Goal: Task Accomplishment & Management: Complete application form

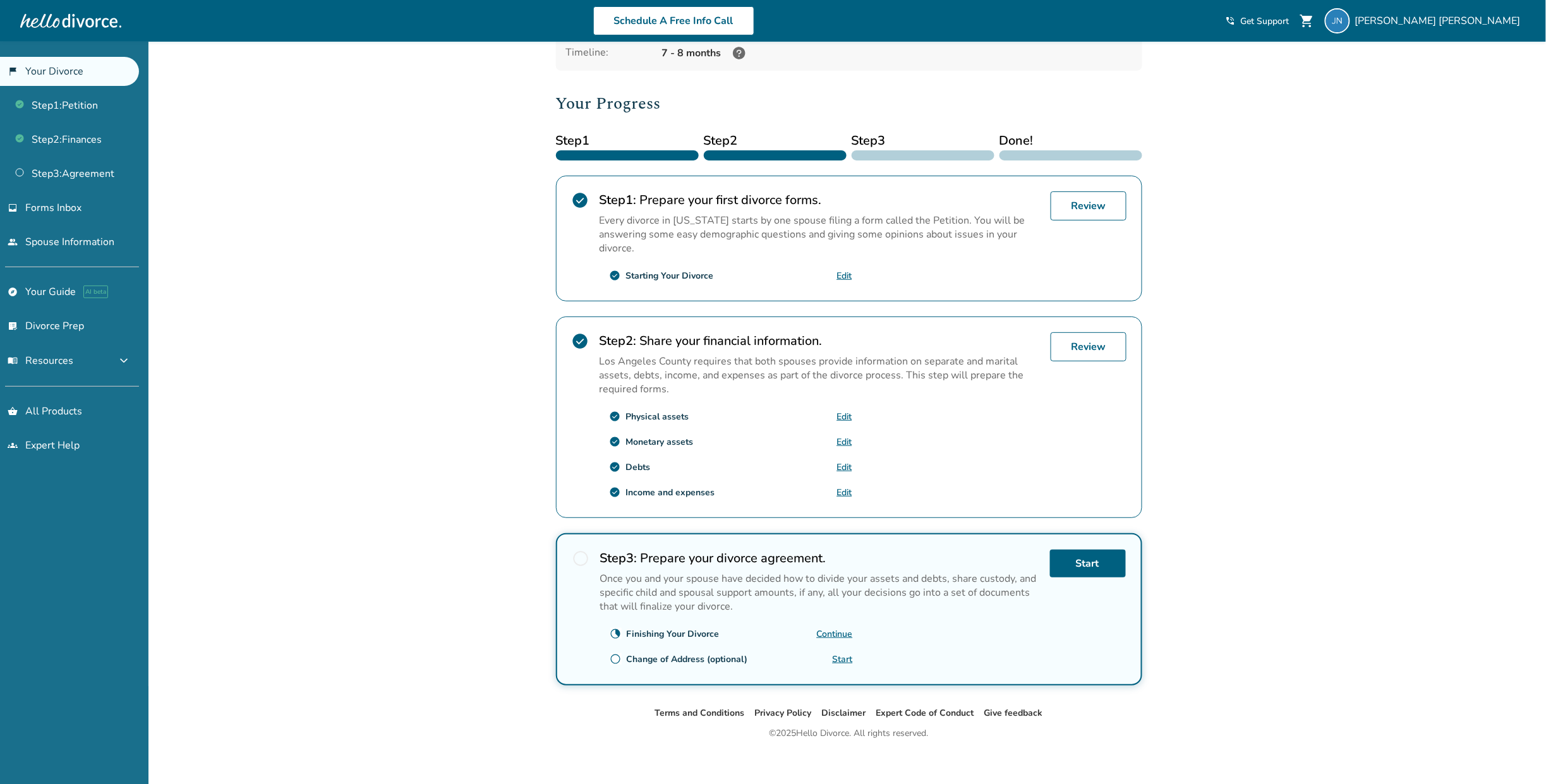
scroll to position [113, 0]
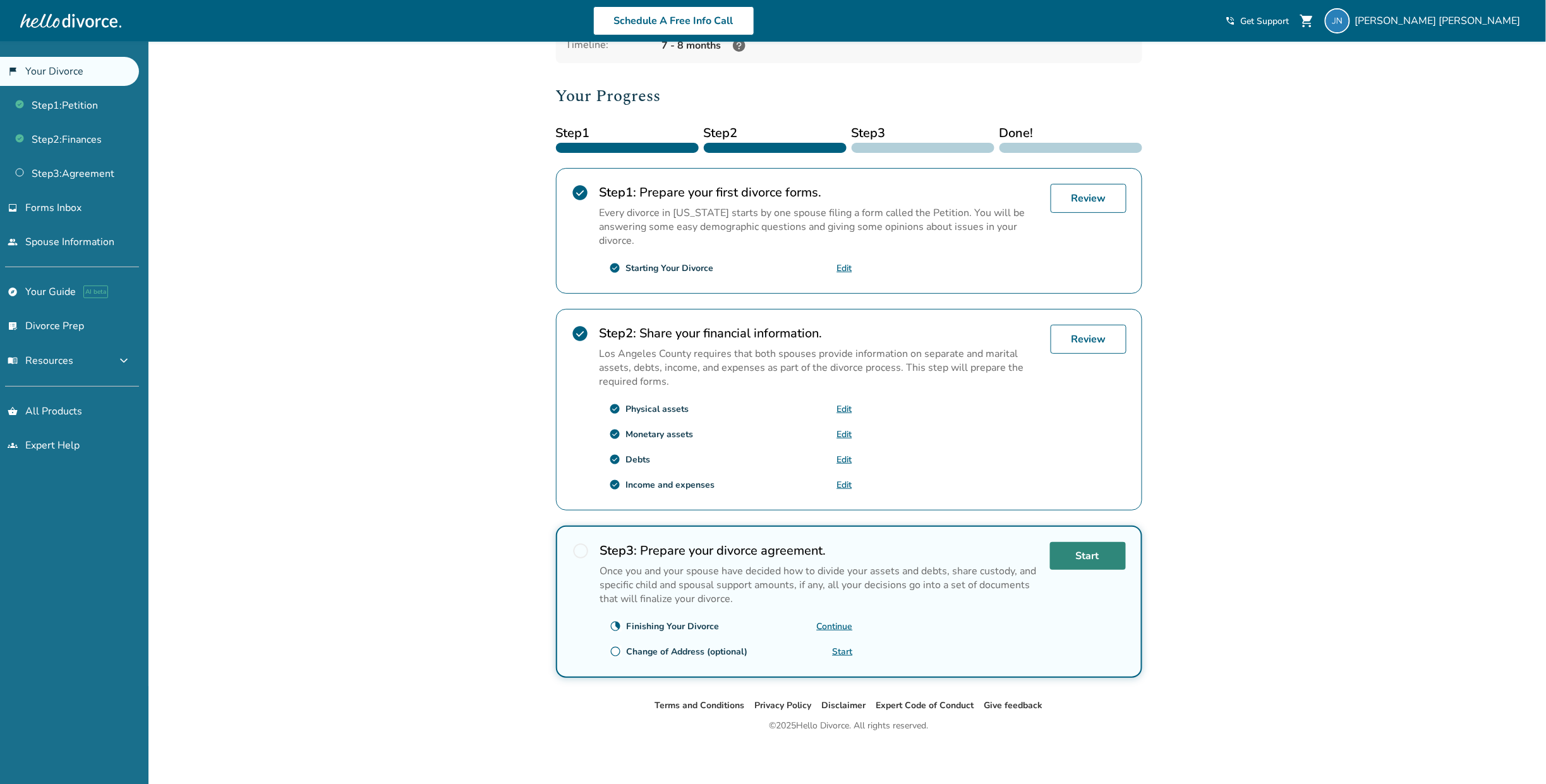
click at [1076, 558] on link "Start" at bounding box center [1088, 556] width 76 height 28
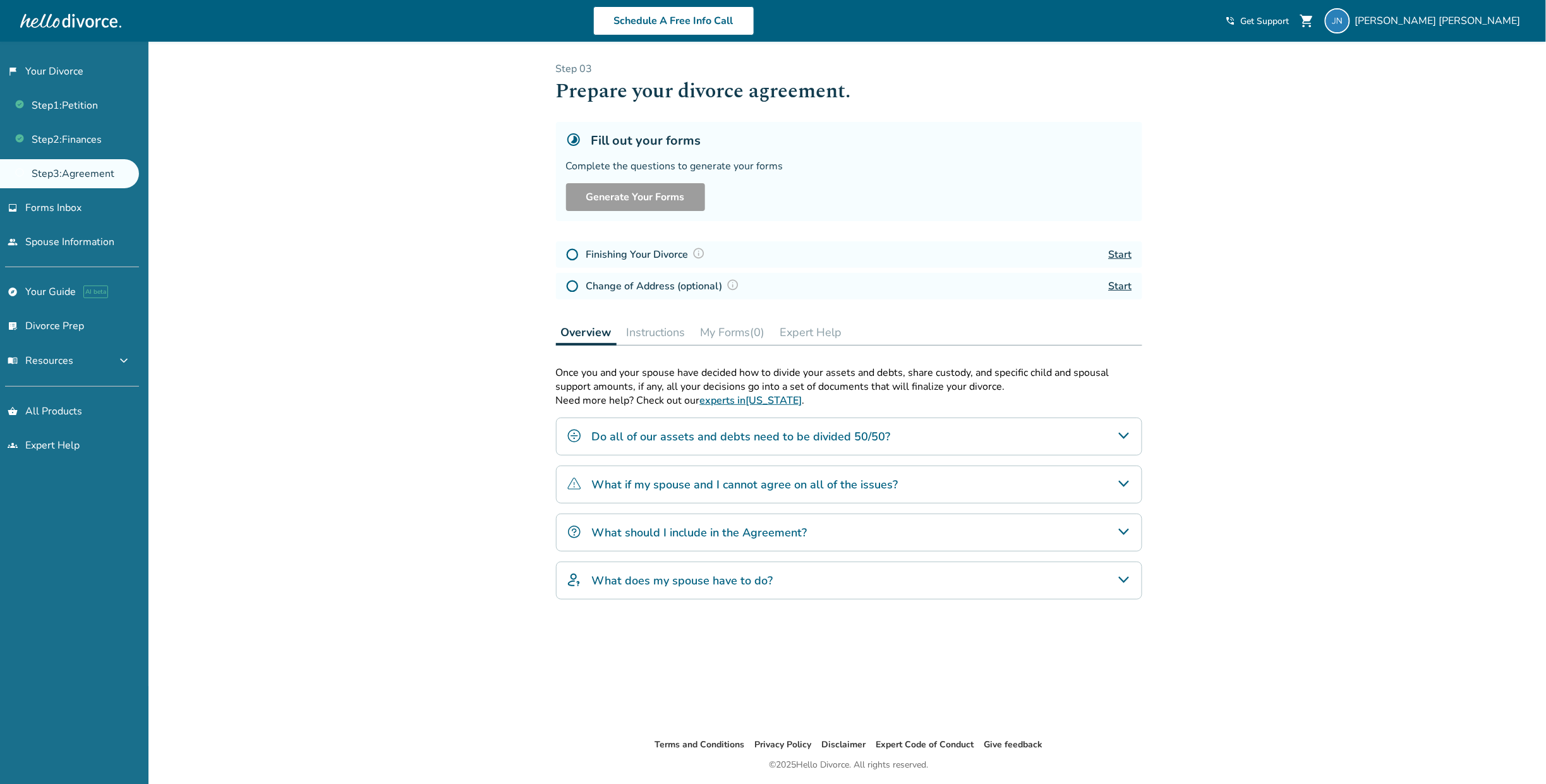
click at [74, 168] on link "Step 3 : Agreement" at bounding box center [70, 173] width 139 height 29
click at [107, 172] on link "Step 3 : Agreement" at bounding box center [70, 173] width 139 height 29
click at [1121, 254] on link "Start" at bounding box center [1120, 254] width 23 height 14
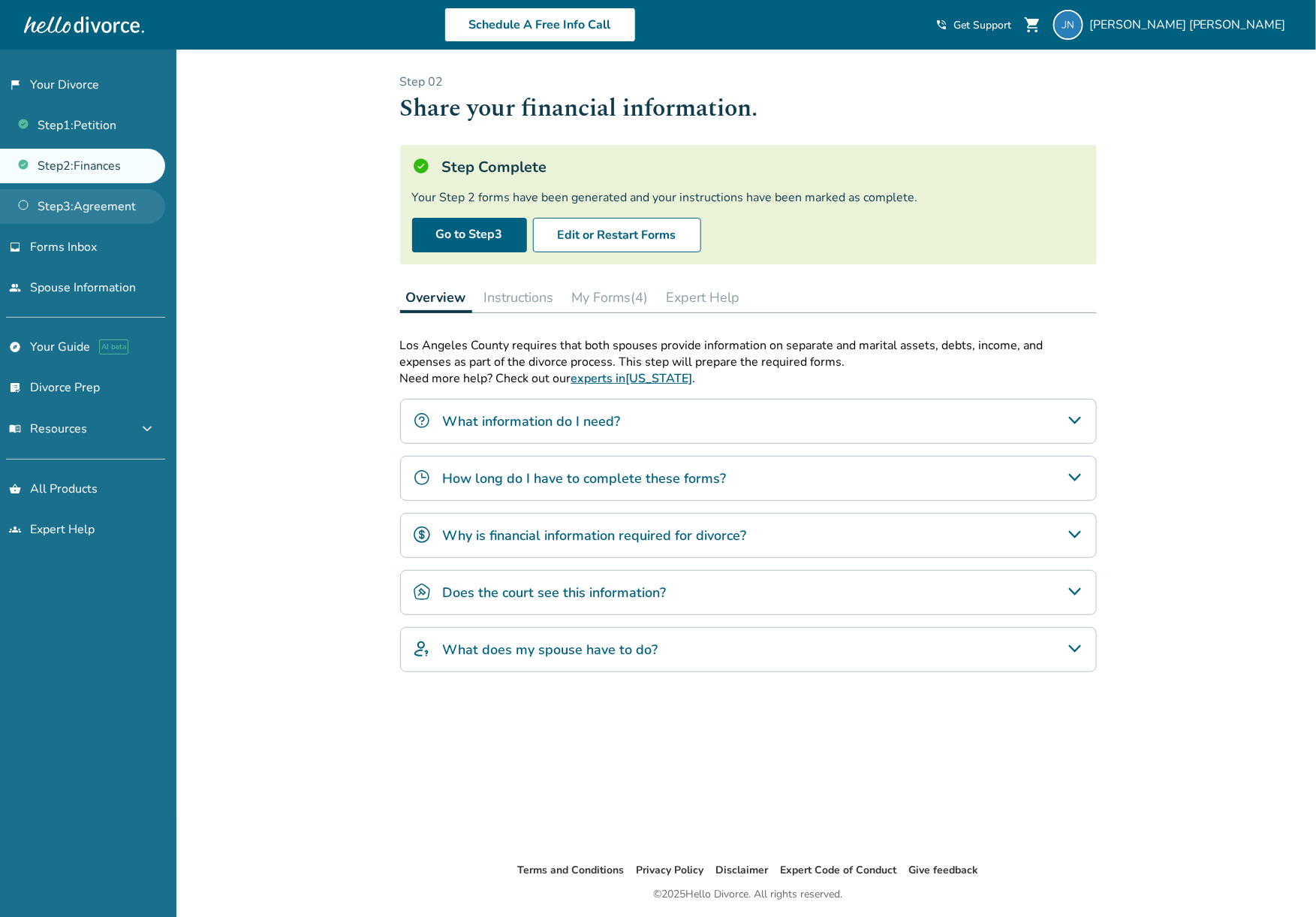
click at [87, 198] on link "Step 3 : Agreement" at bounding box center [83, 206] width 165 height 35
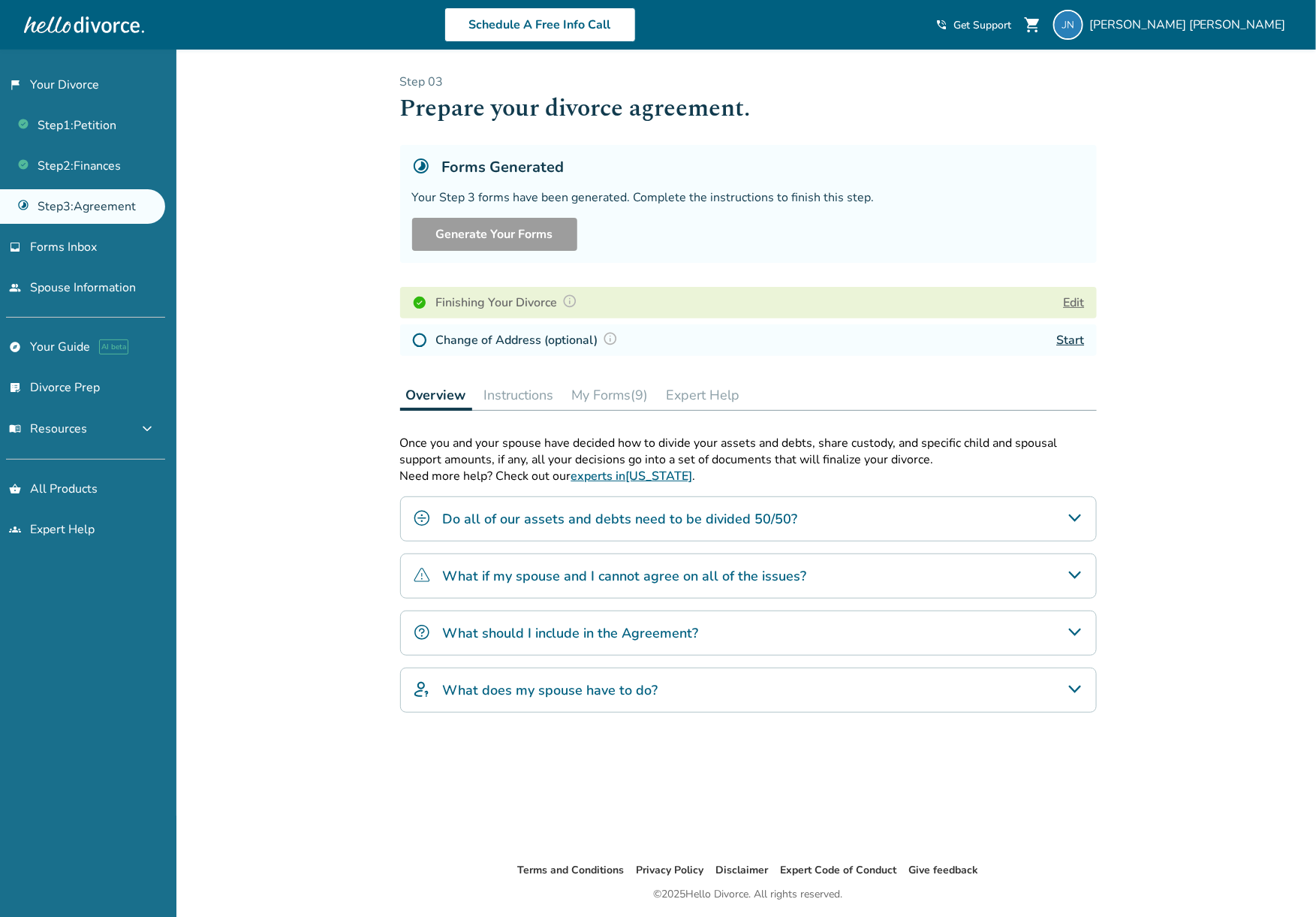
click at [603, 397] on button "My Forms (9)" at bounding box center [610, 395] width 89 height 30
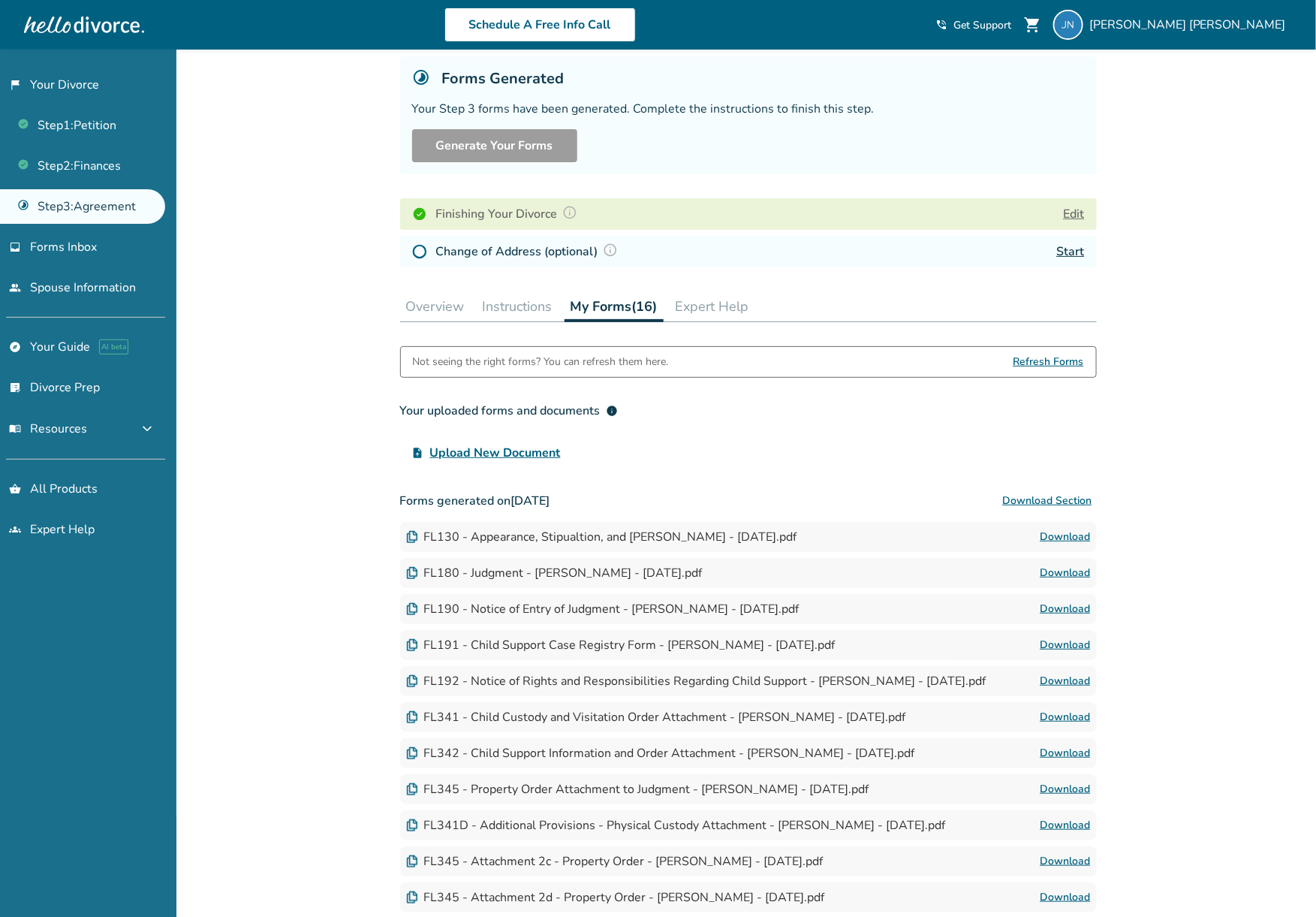
scroll to position [4, 0]
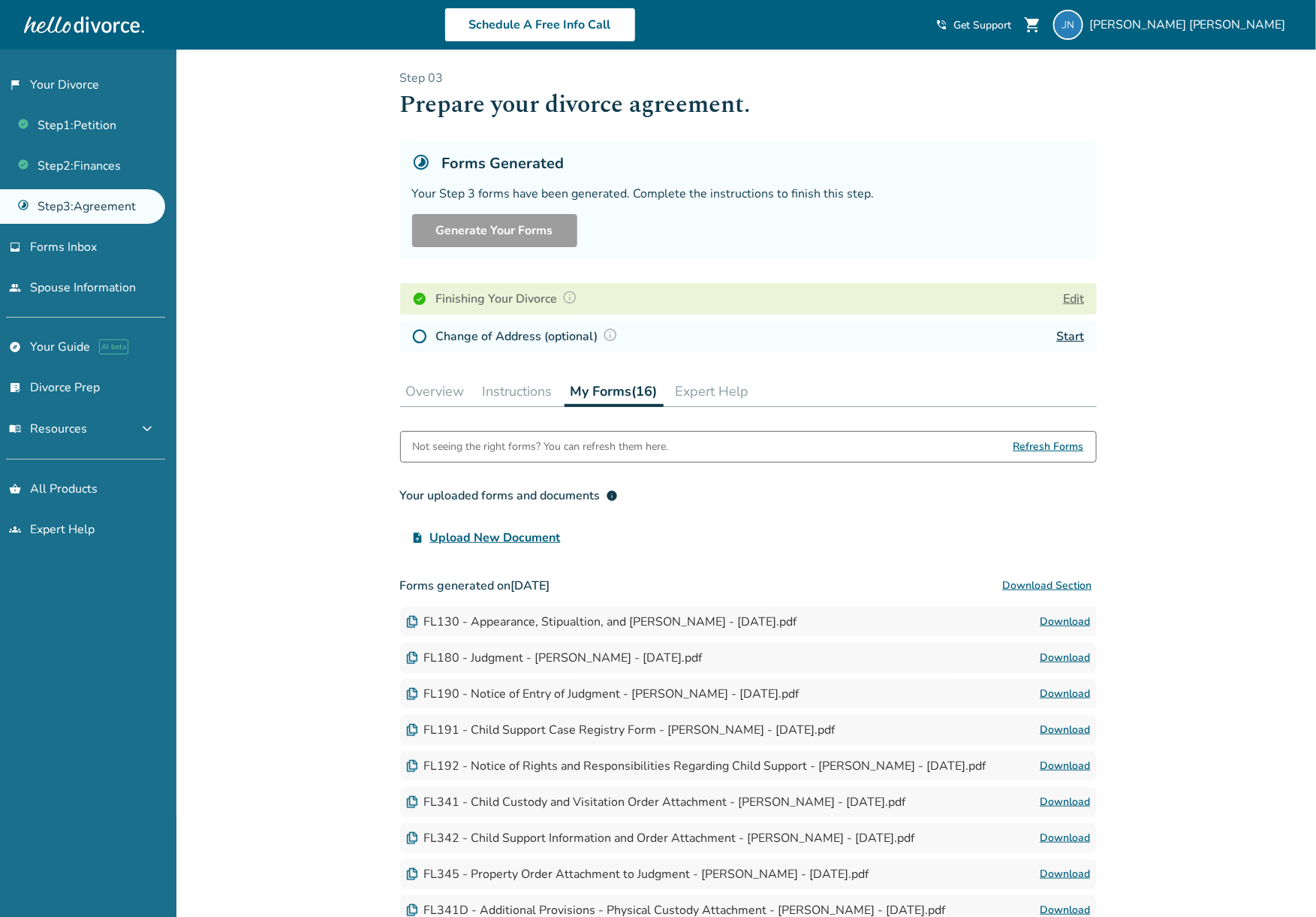
click at [1056, 579] on button "Download Section" at bounding box center [1048, 586] width 98 height 30
click at [445, 385] on button "Overview" at bounding box center [435, 391] width 71 height 30
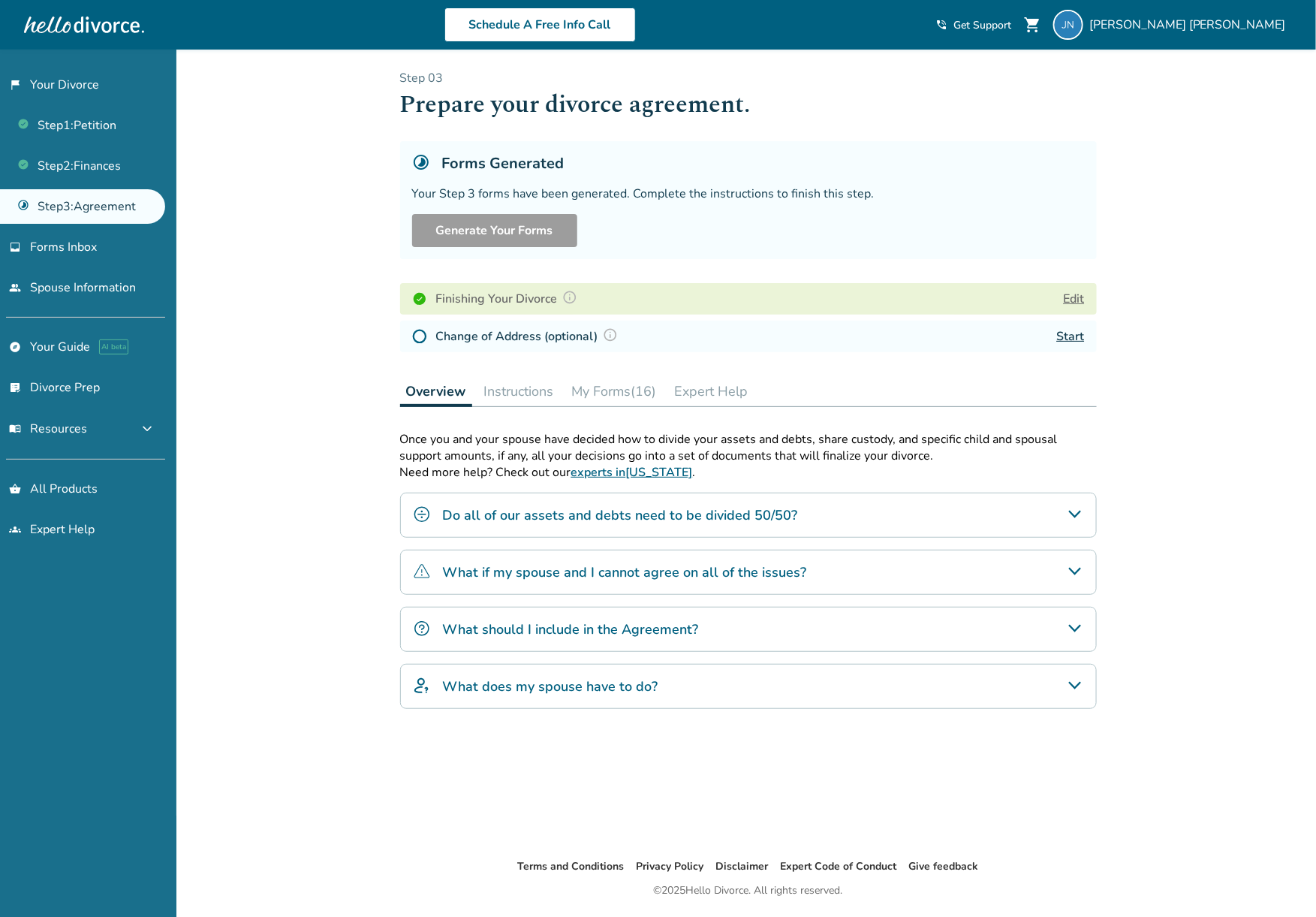
click at [531, 385] on button "Instructions" at bounding box center [519, 391] width 82 height 30
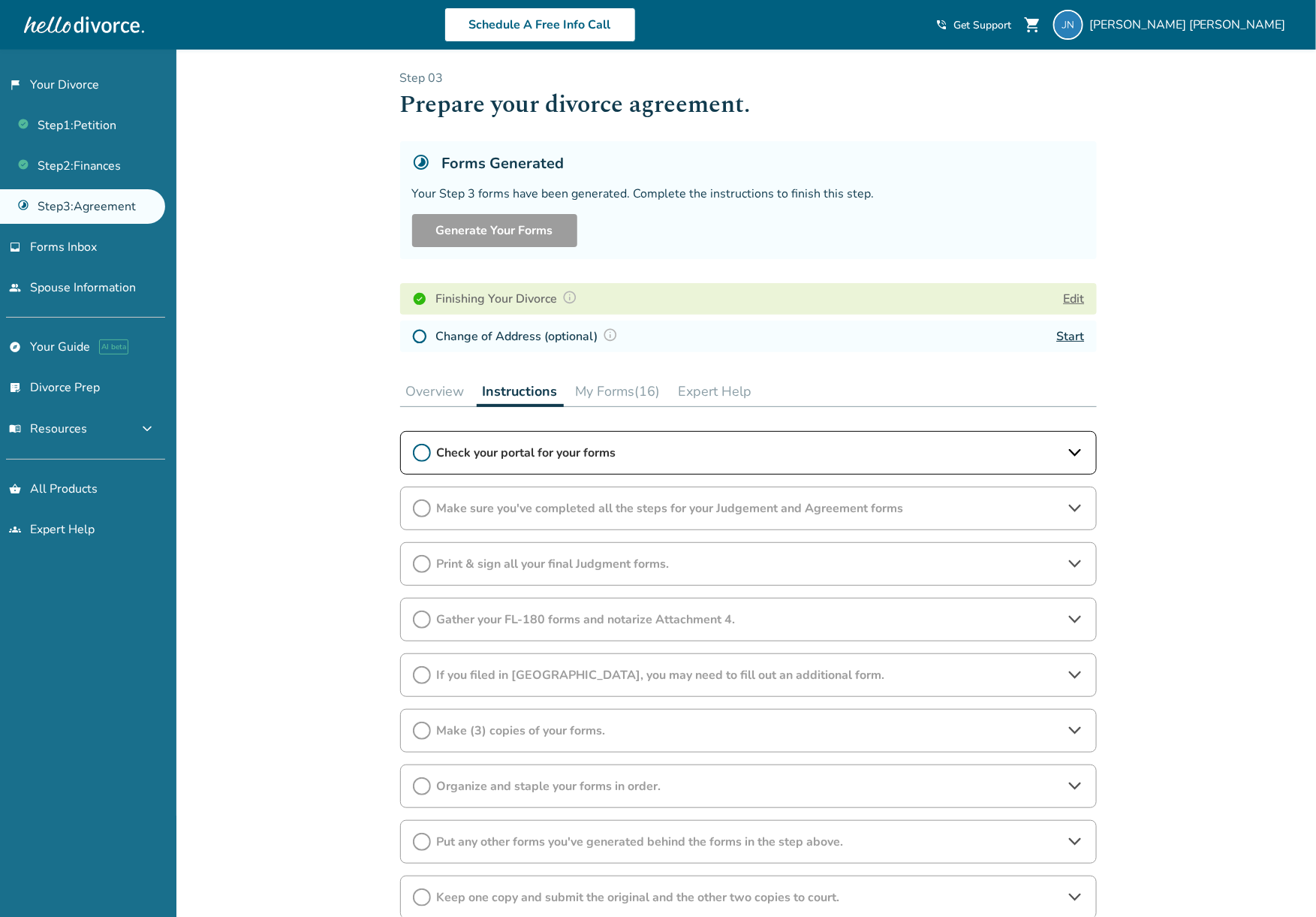
click at [497, 453] on span "Check your portal for your forms" at bounding box center [749, 453] width 623 height 17
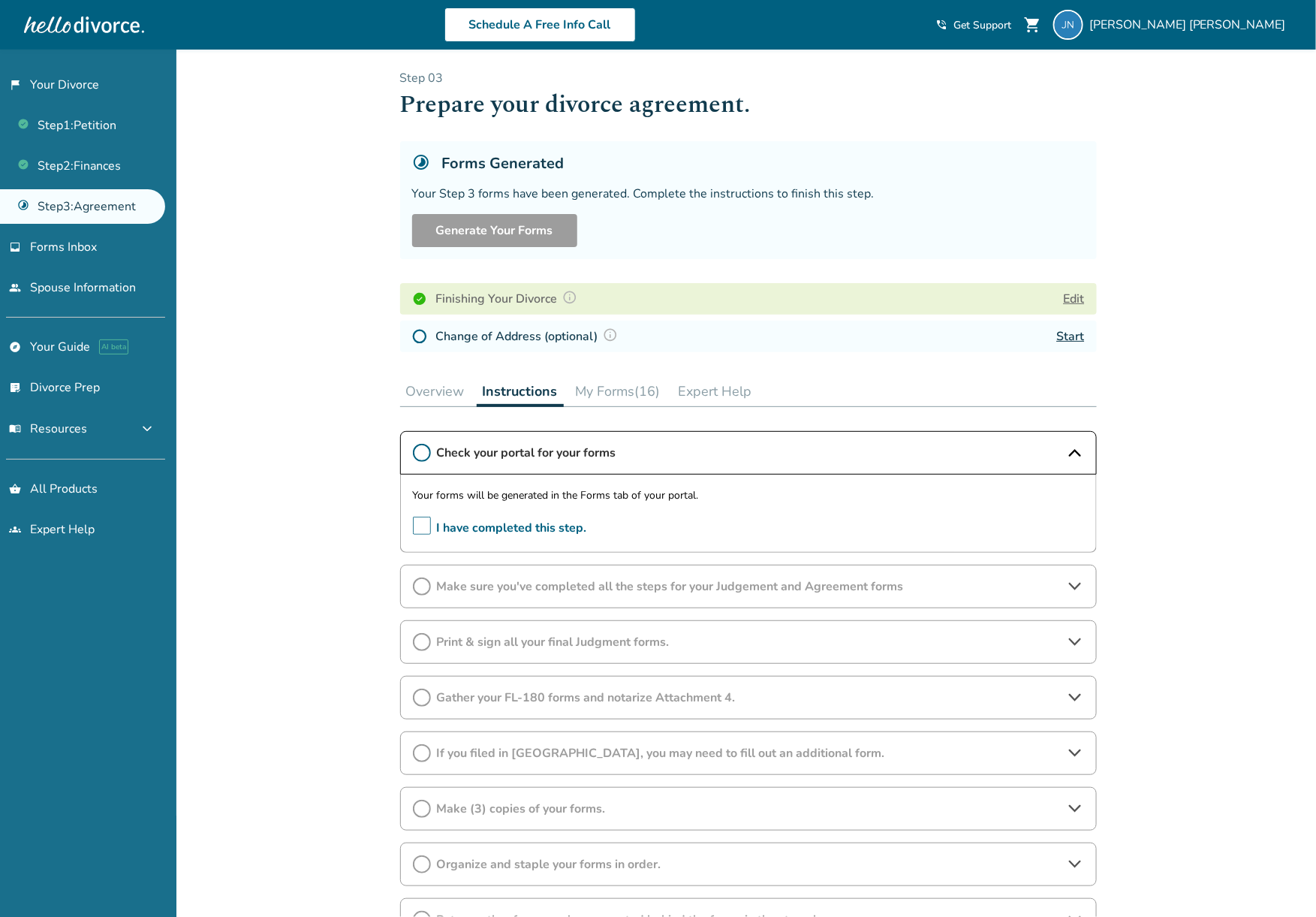
click at [421, 534] on span "I have completed this step." at bounding box center [500, 528] width 174 height 24
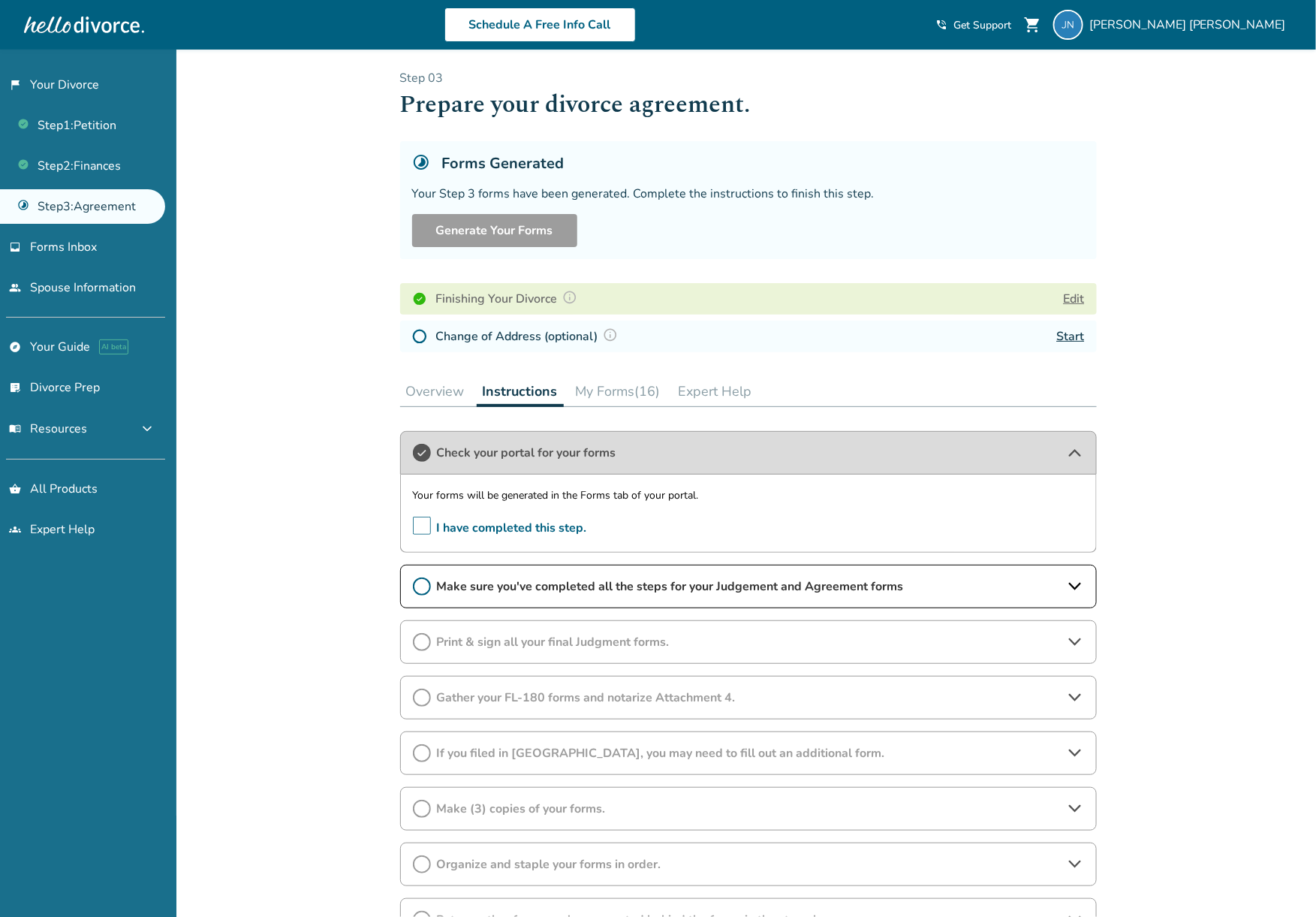
click at [508, 586] on span "Make sure you've completed all the steps for your Judgement and Agreement forms" at bounding box center [749, 586] width 623 height 17
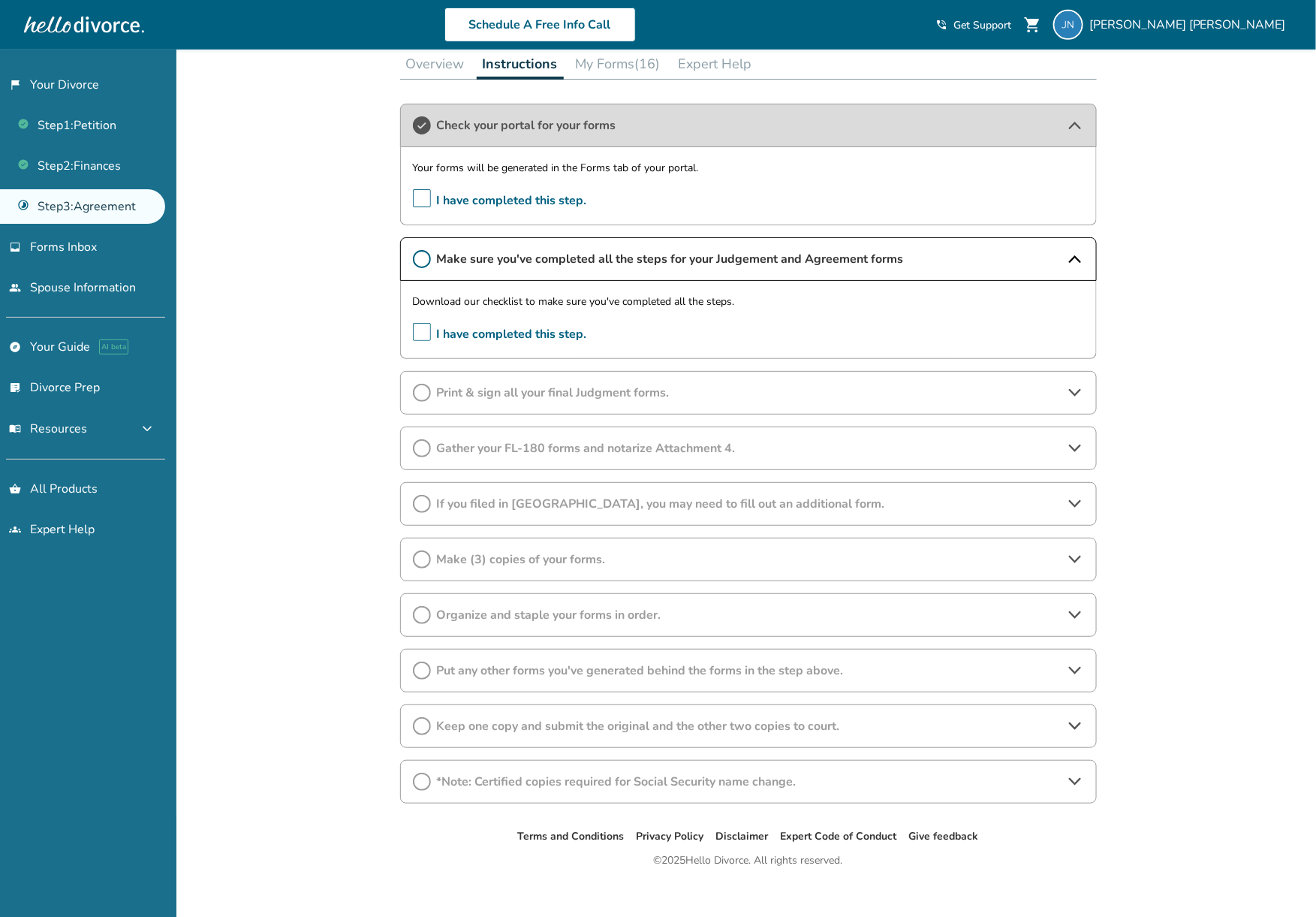
scroll to position [349, 0]
